Goal: Check status: Check status

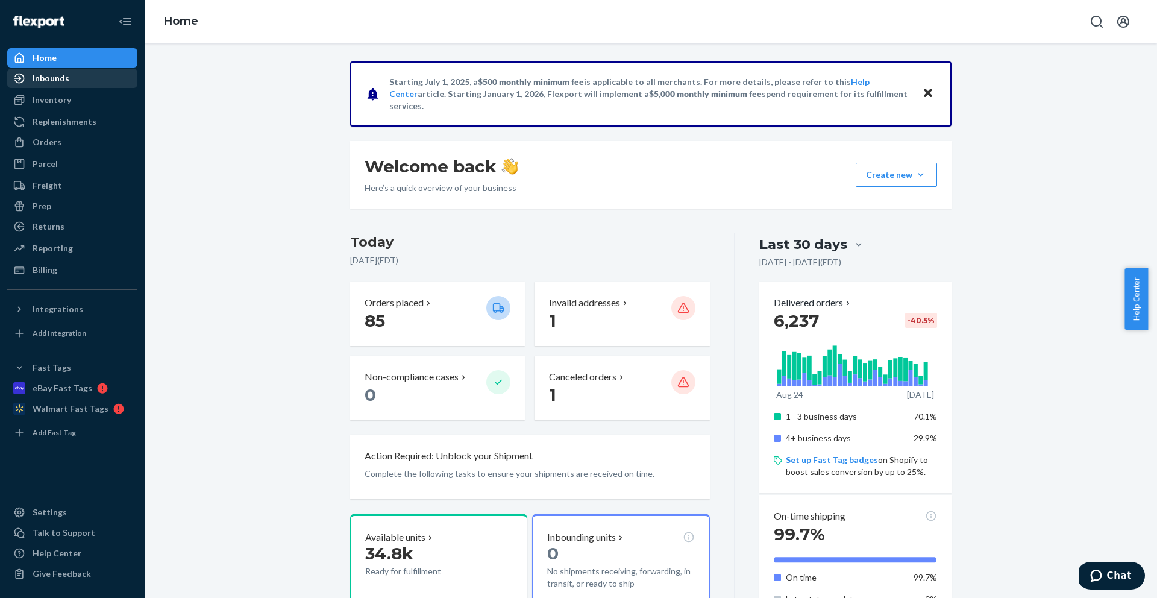
click at [72, 83] on div "Inbounds" at bounding box center [72, 78] width 128 height 17
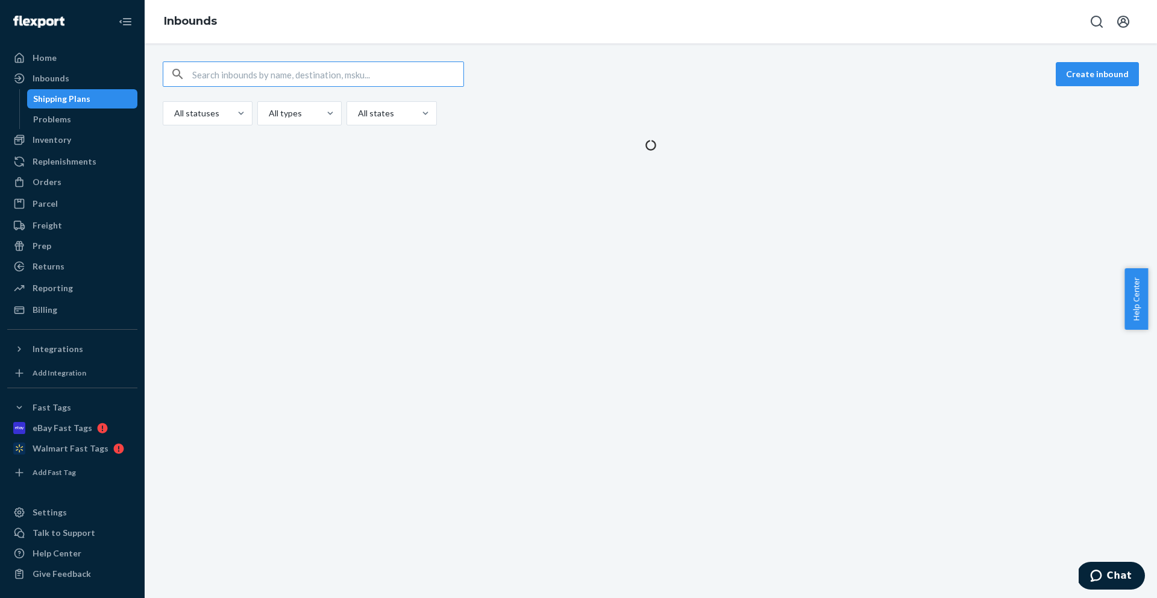
type input "9730210"
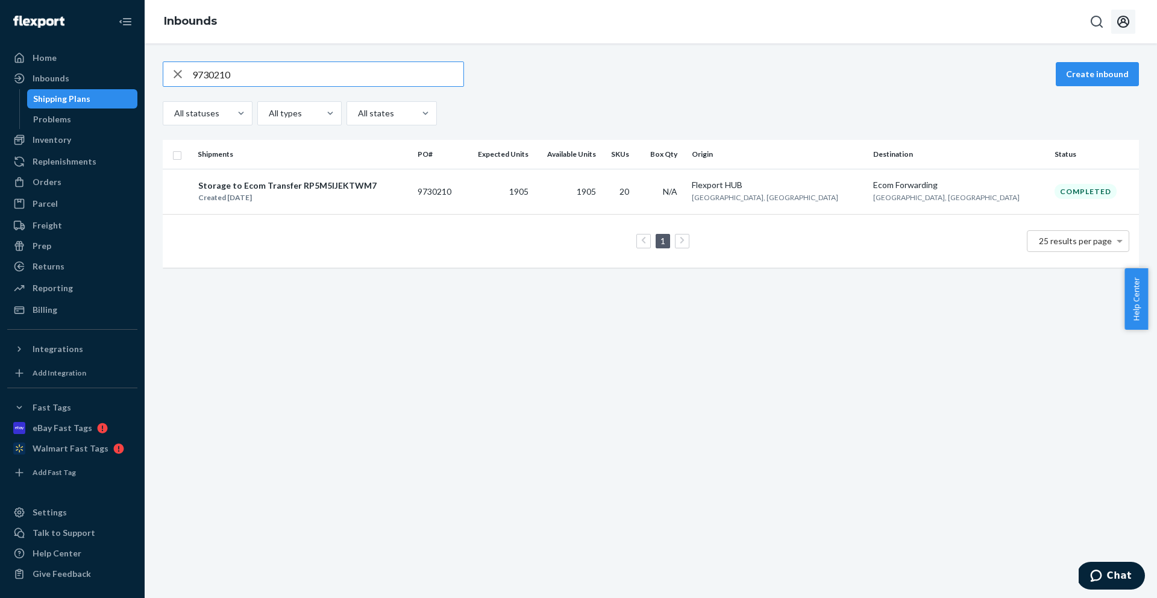
type input "9730210"
click at [1131, 20] on button "Open account menu" at bounding box center [1123, 22] width 24 height 24
click at [1050, 130] on div "Log out" at bounding box center [1095, 141] width 90 height 22
